Goal: Register for event/course

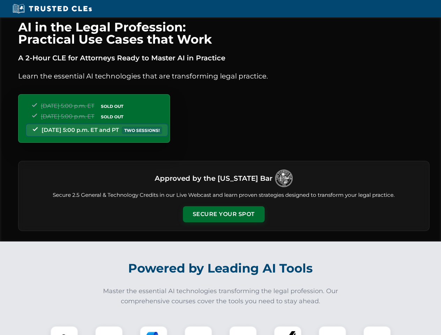
click at [224, 215] on button "Secure Your Spot" at bounding box center [224, 215] width 82 height 16
click at [64, 331] on img at bounding box center [64, 340] width 20 height 20
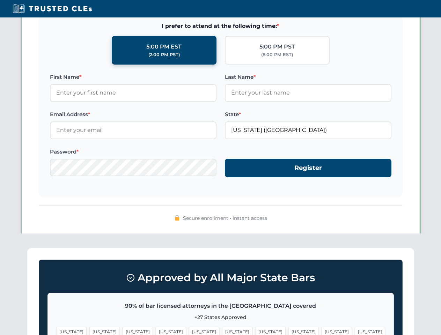
click at [255, 331] on span "[US_STATE]" at bounding box center [270, 332] width 30 height 10
click at [322, 331] on span "[US_STATE]" at bounding box center [337, 332] width 30 height 10
